Goal: Check status: Check status

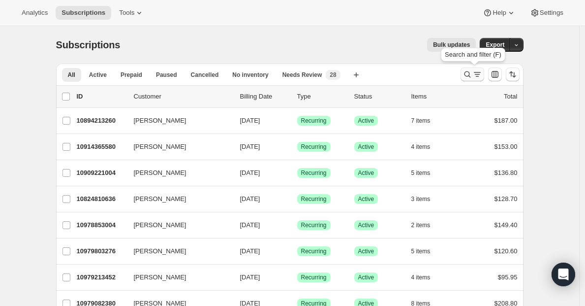
click at [469, 71] on icon "Search and filter results" at bounding box center [467, 74] width 6 height 6
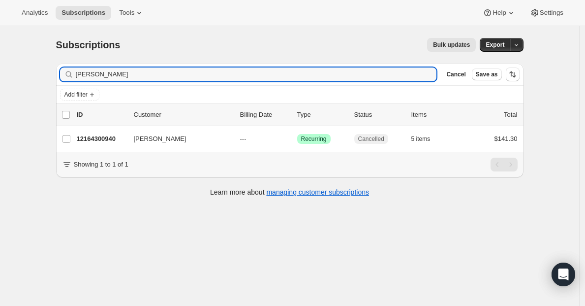
type input "[PERSON_NAME]"
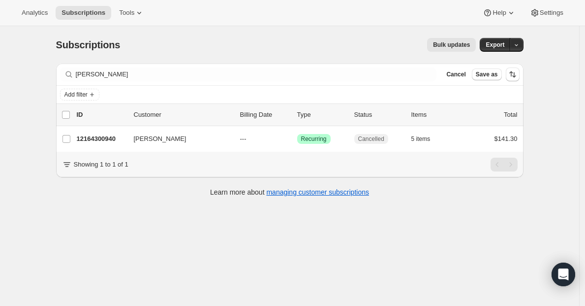
click at [98, 140] on p "12164300940" at bounding box center [101, 139] width 49 height 10
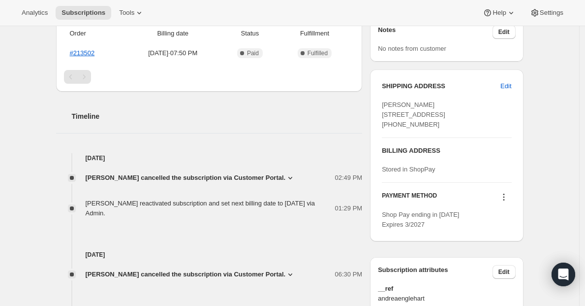
scroll to position [320, 0]
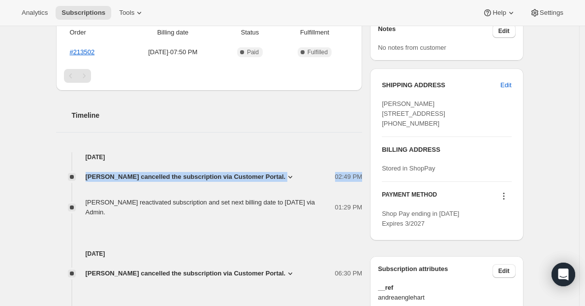
drag, startPoint x: 310, startPoint y: 182, endPoint x: 87, endPoint y: 170, distance: 222.8
click at [87, 170] on div "[PERSON_NAME] cancelled the subscription via Customer Portal. 02:49 PM No longe…" at bounding box center [209, 189] width 307 height 55
copy div "[PERSON_NAME] cancelled the subscription via Customer Portal. 02:49 PM No longe…"
